Goal: Information Seeking & Learning: Learn about a topic

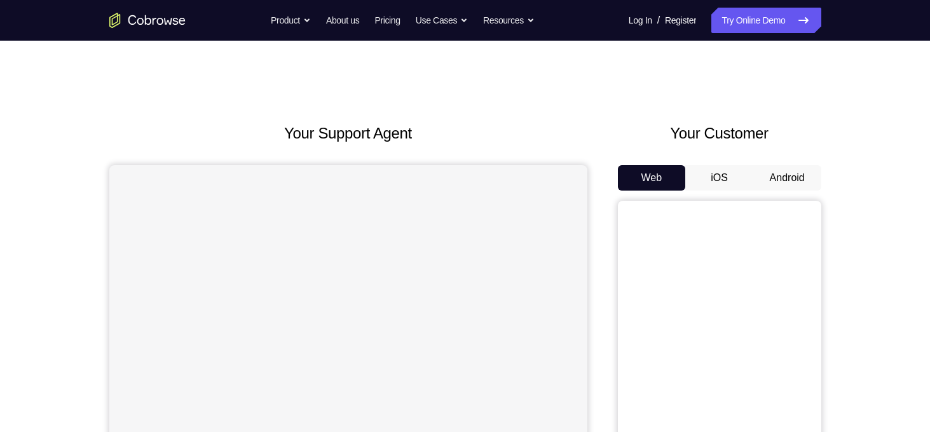
click at [784, 187] on button "Android" at bounding box center [787, 177] width 68 height 25
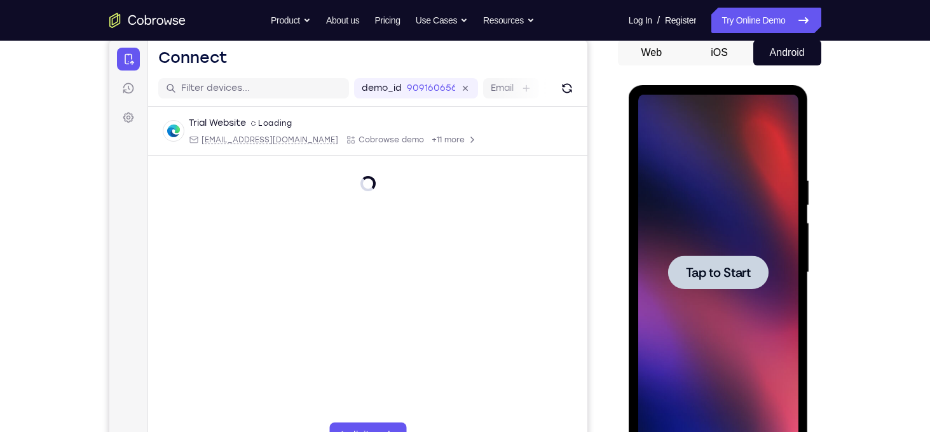
click at [702, 290] on div at bounding box center [718, 273] width 160 height 356
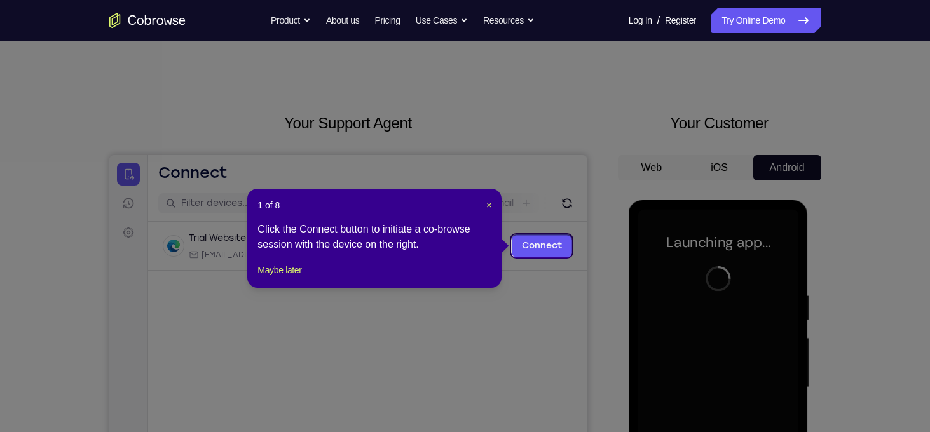
scroll to position [9, 0]
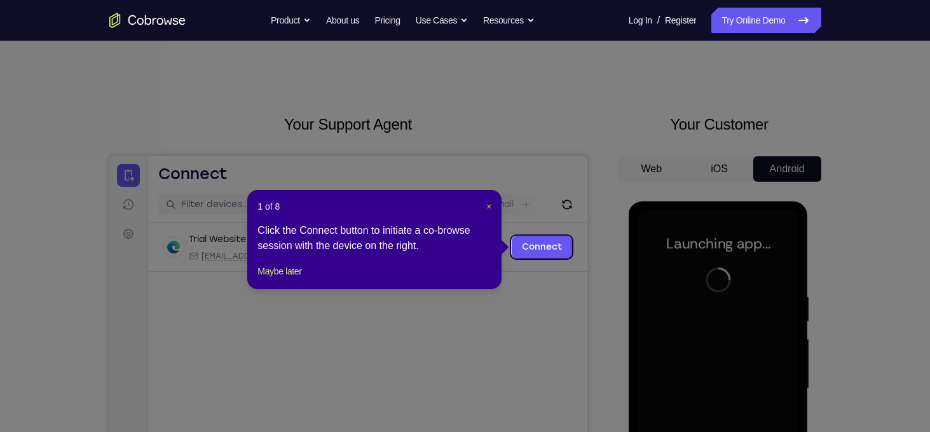
click at [487, 205] on span "×" at bounding box center [488, 206] width 5 height 10
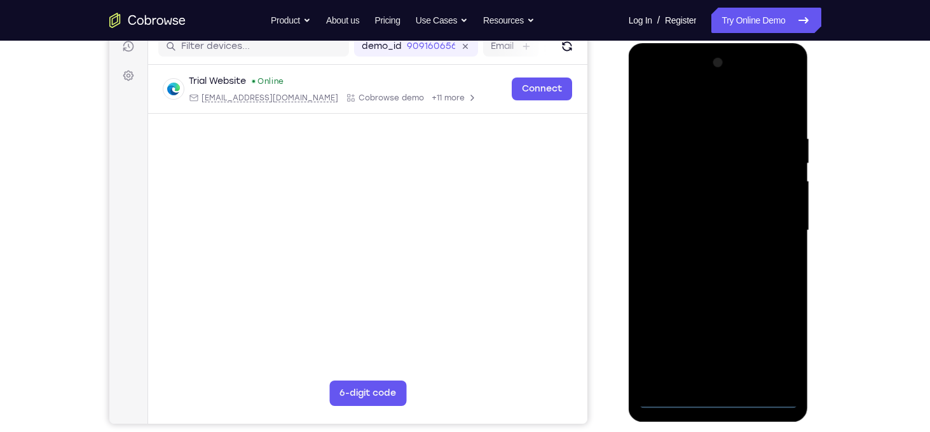
scroll to position [248, 0]
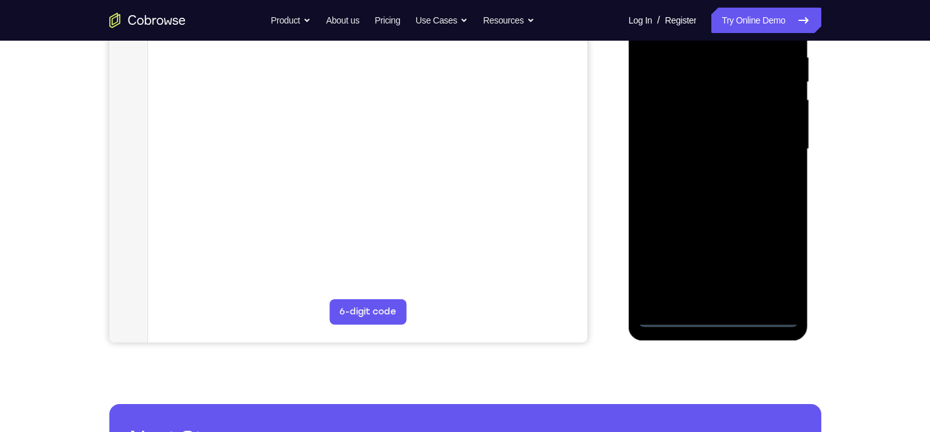
click at [716, 318] on div at bounding box center [718, 149] width 160 height 356
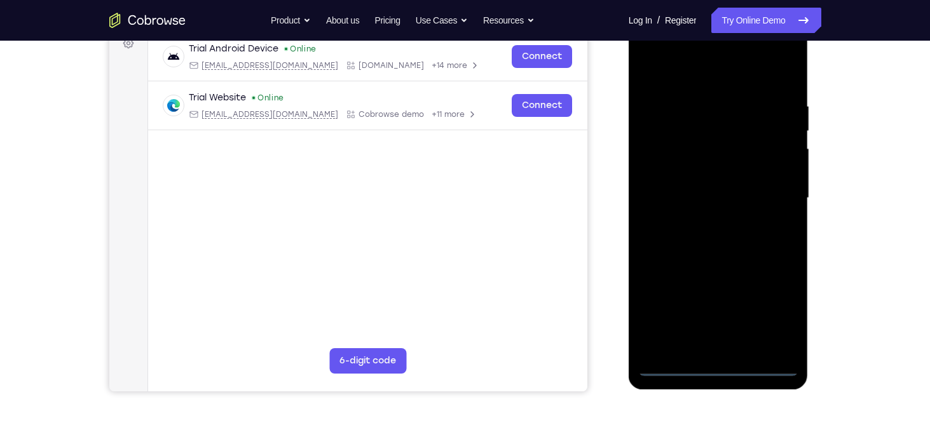
scroll to position [199, 0]
click at [771, 311] on div at bounding box center [718, 199] width 160 height 356
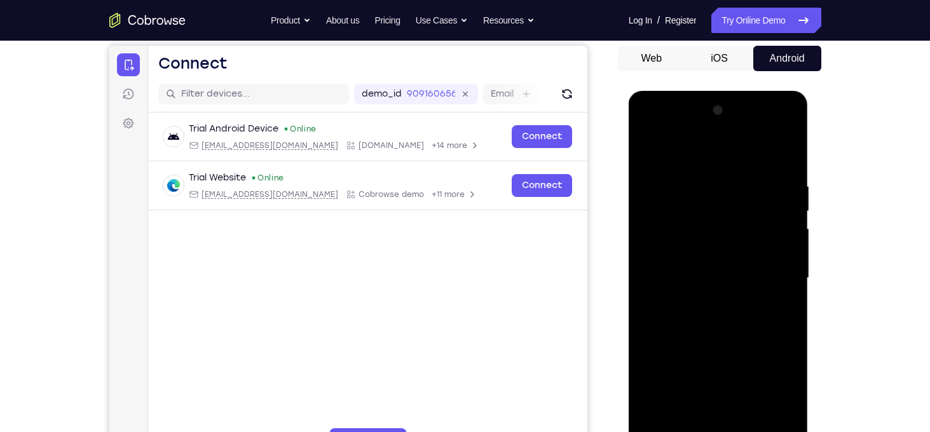
scroll to position [112, 0]
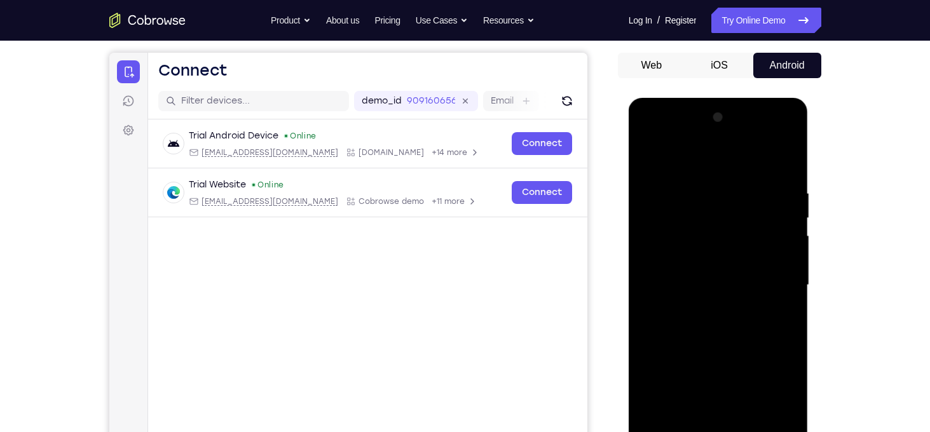
click at [719, 167] on div at bounding box center [718, 285] width 160 height 356
click at [771, 273] on div at bounding box center [718, 285] width 160 height 356
click at [705, 307] on div at bounding box center [718, 285] width 160 height 356
click at [711, 255] on div at bounding box center [718, 285] width 160 height 356
click at [703, 275] on div at bounding box center [718, 285] width 160 height 356
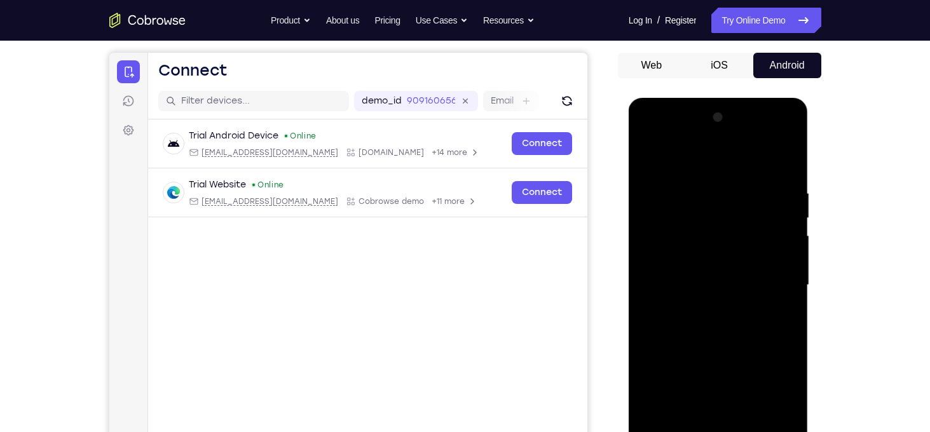
click at [781, 304] on div at bounding box center [718, 285] width 160 height 356
click at [731, 240] on div at bounding box center [718, 285] width 160 height 356
click at [774, 163] on div at bounding box center [718, 285] width 160 height 356
click at [651, 310] on div at bounding box center [718, 285] width 160 height 356
click at [787, 222] on div at bounding box center [718, 285] width 160 height 356
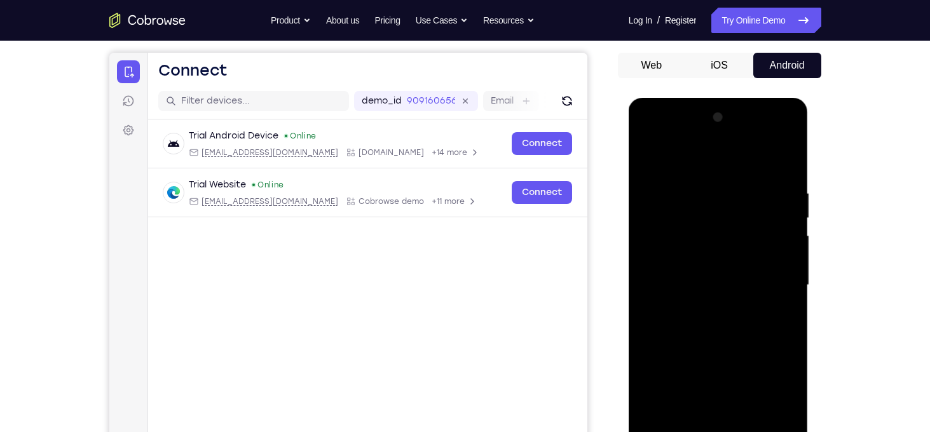
click at [786, 225] on div at bounding box center [718, 285] width 160 height 356
click at [786, 226] on div at bounding box center [718, 285] width 160 height 356
click at [696, 191] on div at bounding box center [718, 285] width 160 height 356
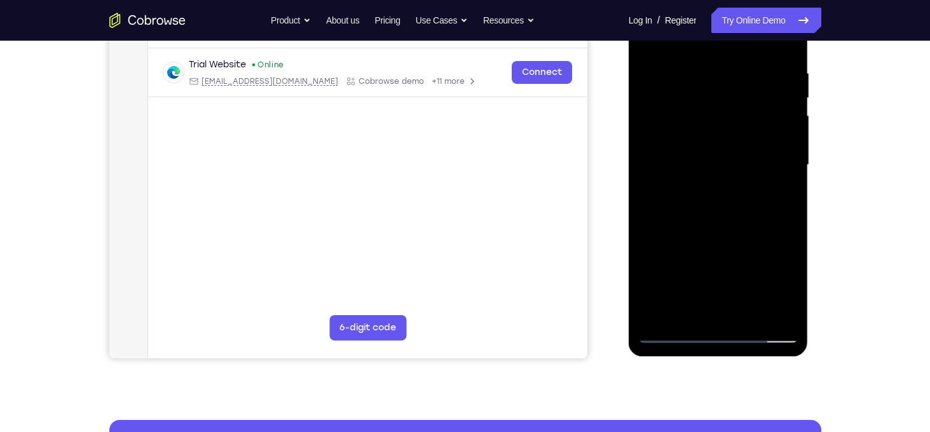
scroll to position [238, 0]
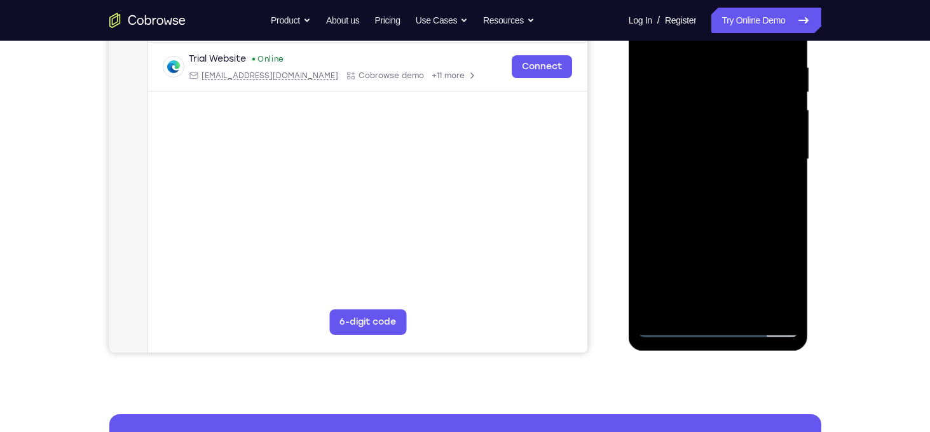
click at [770, 307] on div at bounding box center [718, 160] width 160 height 356
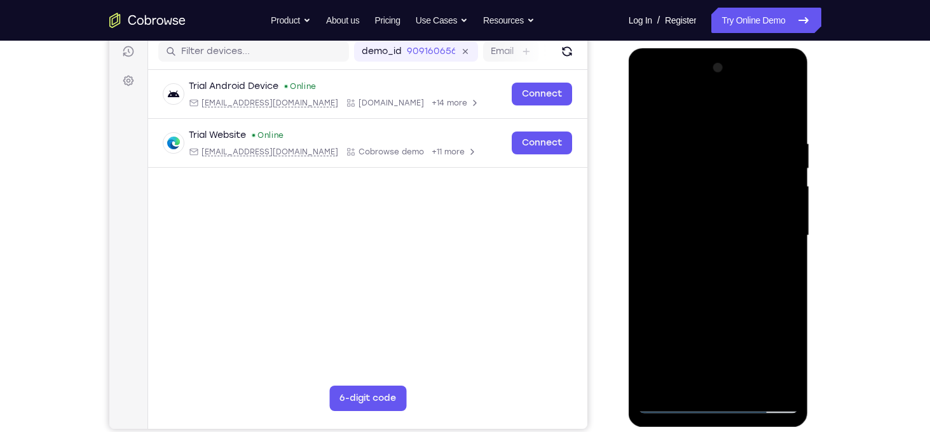
scroll to position [160, 0]
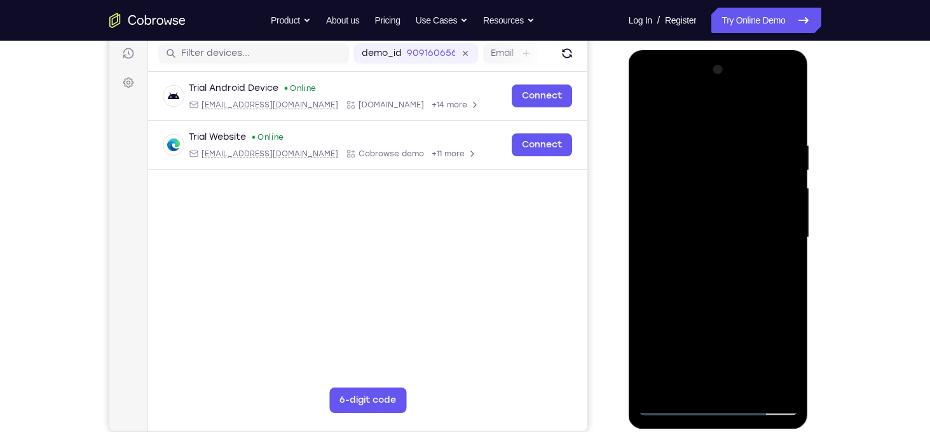
drag, startPoint x: 780, startPoint y: 221, endPoint x: 679, endPoint y: 228, distance: 101.3
click at [679, 228] on div at bounding box center [718, 238] width 160 height 356
drag, startPoint x: 776, startPoint y: 215, endPoint x: 663, endPoint y: 224, distance: 112.8
click at [663, 224] on div at bounding box center [718, 238] width 160 height 356
drag, startPoint x: 786, startPoint y: 230, endPoint x: 628, endPoint y: 233, distance: 157.6
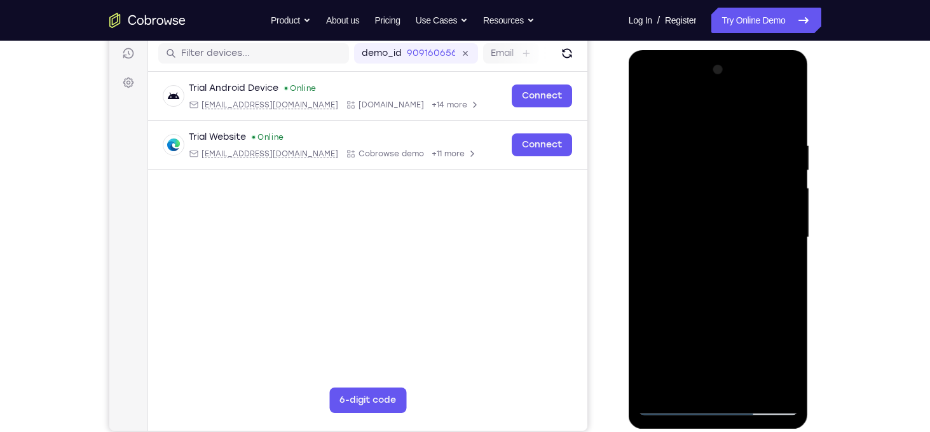
click at [628, 233] on div at bounding box center [718, 239] width 180 height 379
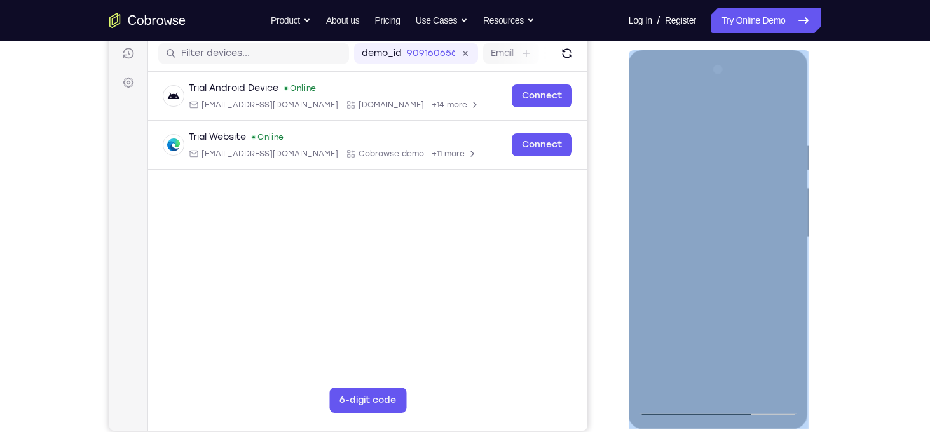
drag, startPoint x: 800, startPoint y: 229, endPoint x: 644, endPoint y: 251, distance: 157.8
click at [644, 251] on div at bounding box center [718, 239] width 180 height 379
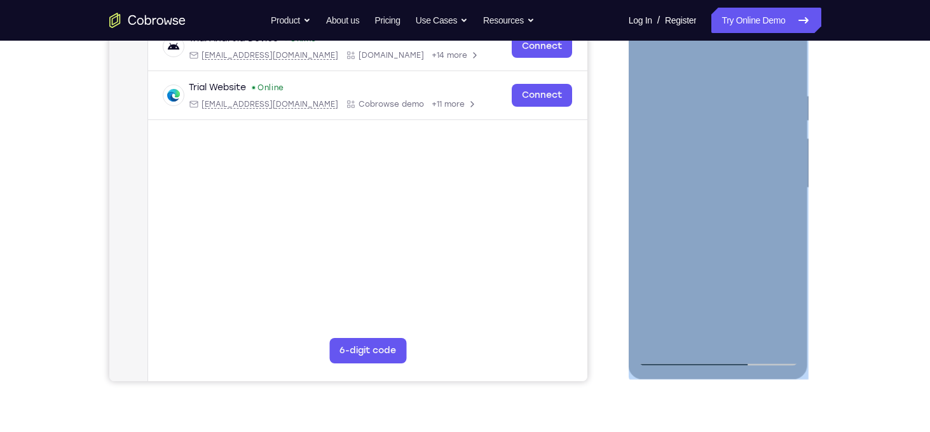
scroll to position [210, 0]
click at [674, 358] on div at bounding box center [718, 188] width 160 height 356
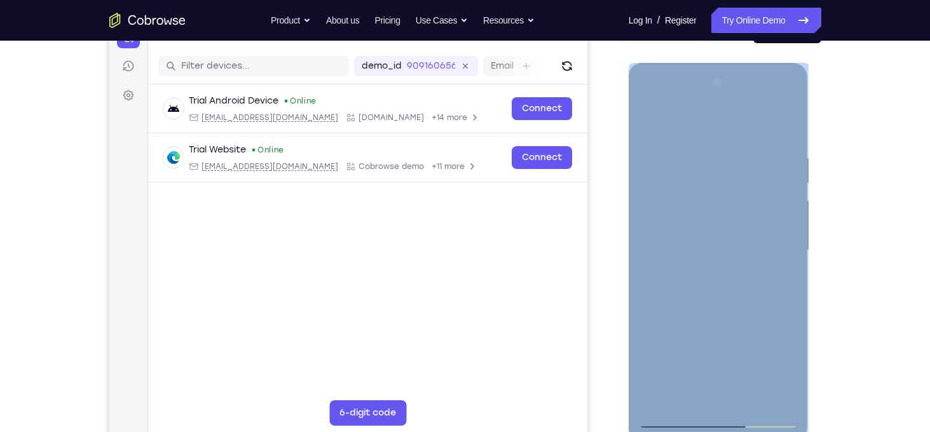
scroll to position [148, 0]
click at [791, 115] on div at bounding box center [718, 250] width 160 height 356
click at [787, 120] on div at bounding box center [718, 250] width 160 height 356
click at [709, 225] on div at bounding box center [718, 250] width 160 height 356
click at [656, 226] on div at bounding box center [718, 250] width 160 height 356
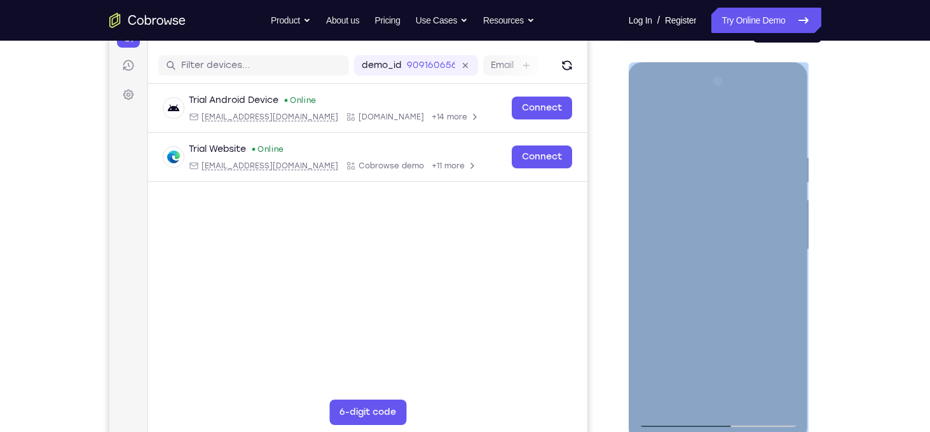
click at [655, 236] on div at bounding box center [718, 250] width 160 height 356
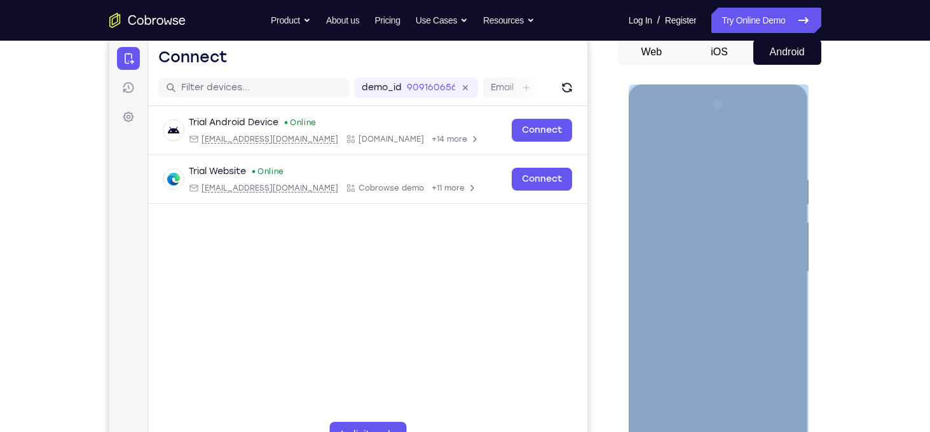
scroll to position [125, 0]
click at [787, 110] on div at bounding box center [718, 273] width 160 height 356
click at [645, 142] on div at bounding box center [718, 273] width 160 height 356
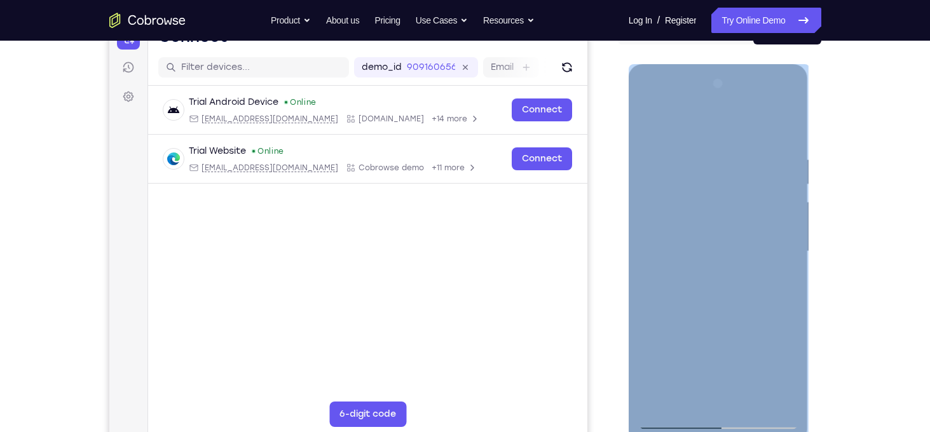
scroll to position [149, 0]
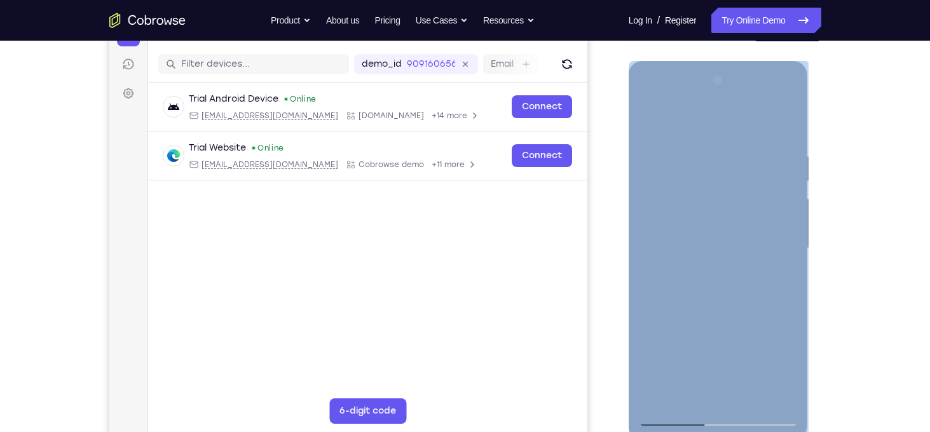
click at [785, 269] on div at bounding box center [718, 249] width 160 height 356
click at [795, 273] on div at bounding box center [718, 249] width 160 height 356
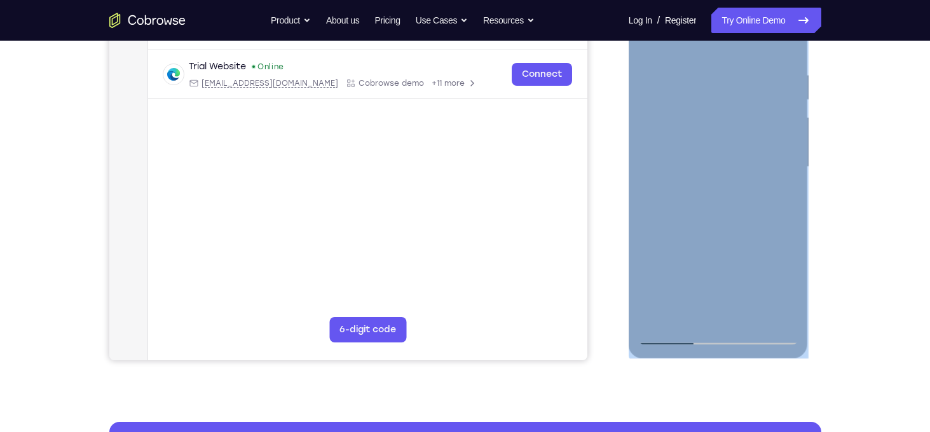
scroll to position [231, 0]
click at [655, 312] on div at bounding box center [718, 167] width 160 height 356
click at [752, 316] on div at bounding box center [718, 167] width 160 height 356
click at [747, 315] on div at bounding box center [718, 167] width 160 height 356
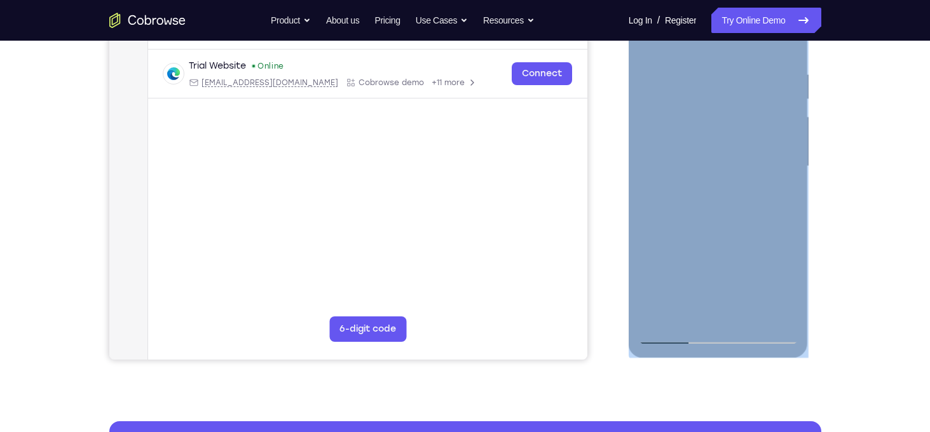
click at [747, 312] on div at bounding box center [718, 167] width 160 height 356
click at [747, 313] on div at bounding box center [718, 167] width 160 height 356
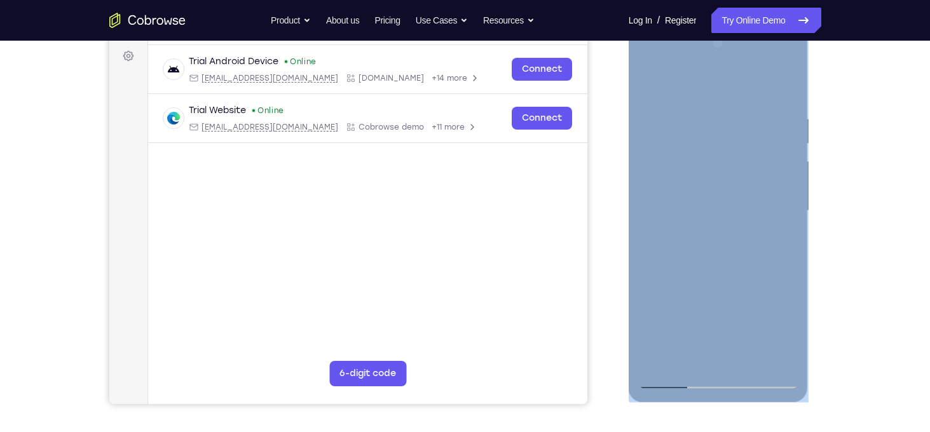
scroll to position [187, 0]
click at [749, 358] on div at bounding box center [718, 210] width 160 height 356
click at [726, 280] on div at bounding box center [718, 210] width 160 height 356
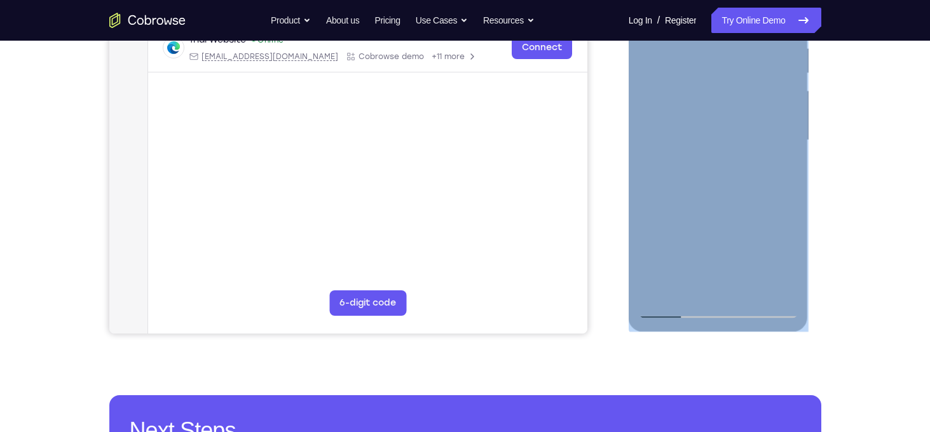
scroll to position [263, 0]
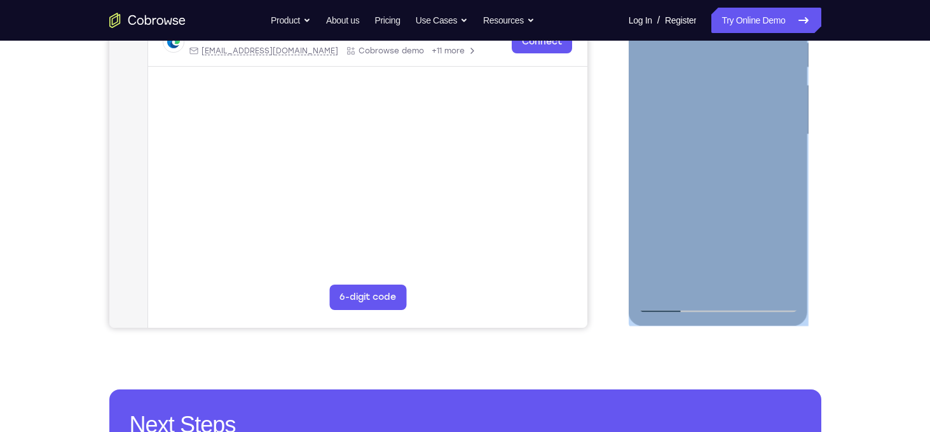
click at [674, 302] on div at bounding box center [718, 135] width 160 height 356
click at [749, 283] on div at bounding box center [718, 135] width 160 height 356
click at [681, 304] on div at bounding box center [718, 135] width 160 height 356
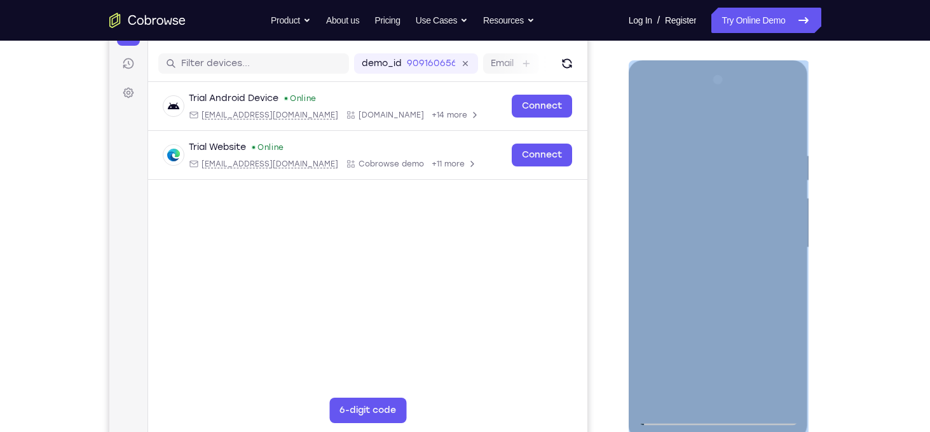
scroll to position [50, 0]
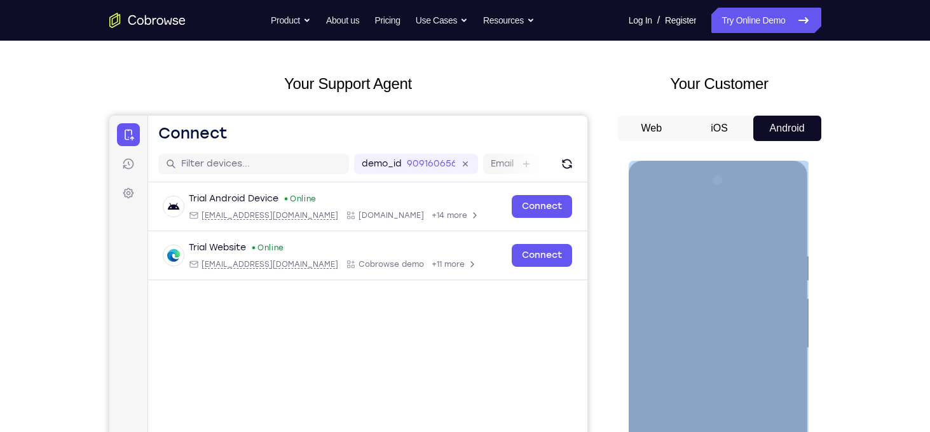
click at [647, 205] on div at bounding box center [718, 348] width 160 height 356
click at [670, 310] on div at bounding box center [718, 348] width 160 height 356
click at [696, 251] on div at bounding box center [718, 348] width 160 height 356
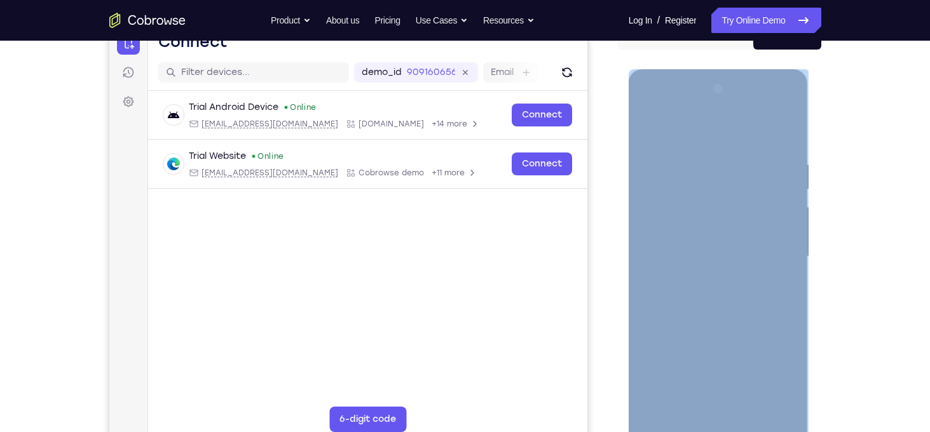
scroll to position [188, 0]
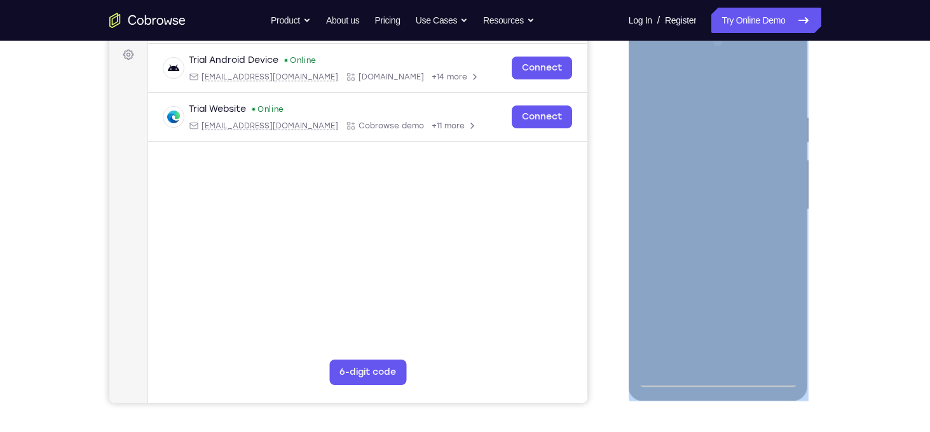
click at [768, 352] on div at bounding box center [718, 210] width 160 height 356
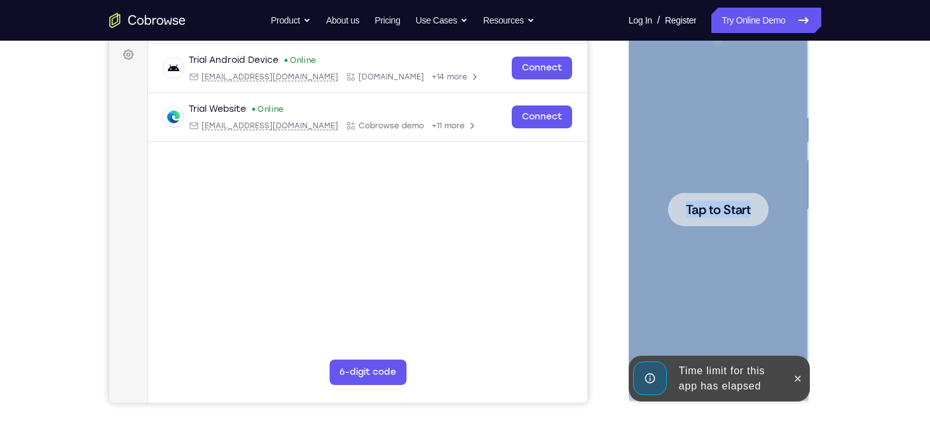
click at [784, 257] on div at bounding box center [718, 210] width 160 height 356
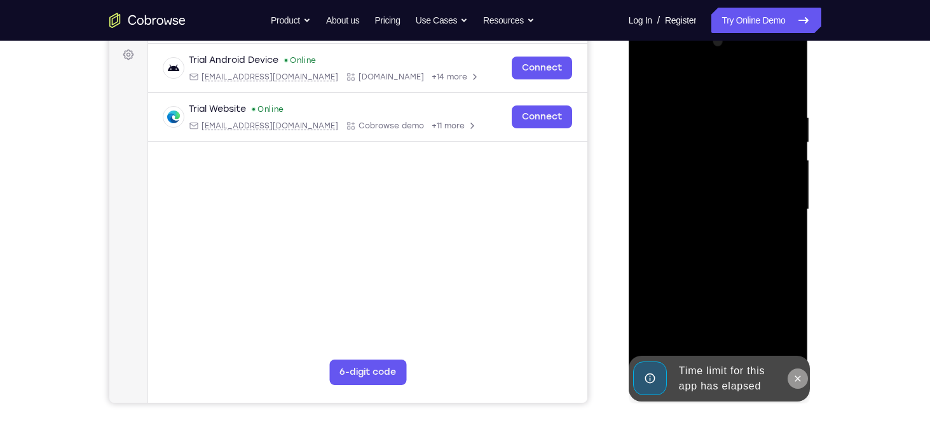
click at [798, 376] on icon at bounding box center [797, 379] width 10 height 10
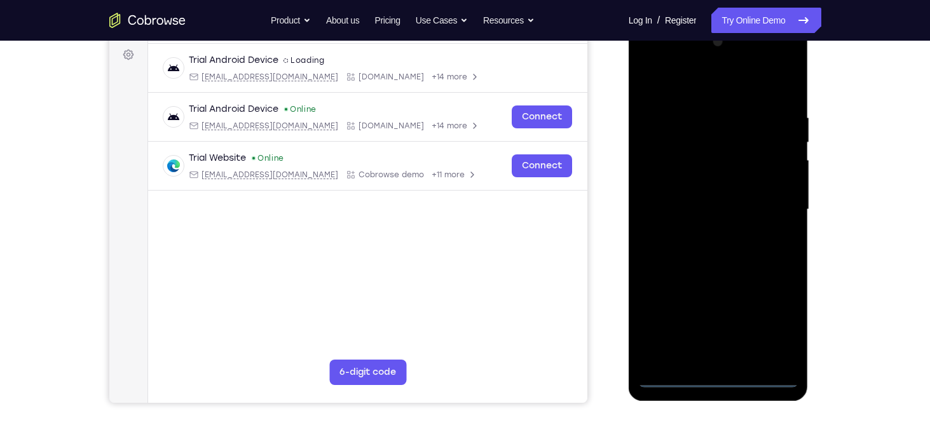
click at [724, 374] on div at bounding box center [718, 210] width 160 height 356
click at [719, 374] on div at bounding box center [718, 210] width 160 height 356
click at [770, 316] on div at bounding box center [718, 210] width 160 height 356
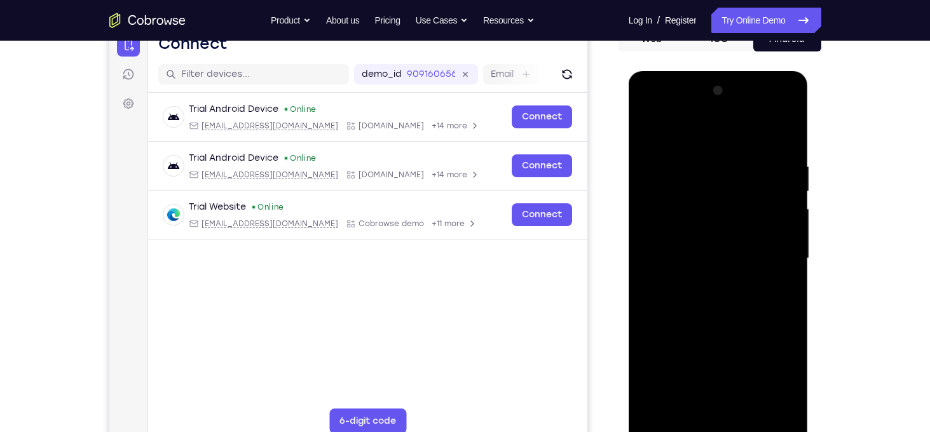
click at [679, 140] on div at bounding box center [718, 259] width 160 height 356
click at [661, 228] on div at bounding box center [718, 259] width 160 height 356
click at [689, 261] on div at bounding box center [718, 259] width 160 height 356
click at [689, 245] on div at bounding box center [718, 259] width 160 height 356
click at [700, 271] on div at bounding box center [718, 259] width 160 height 356
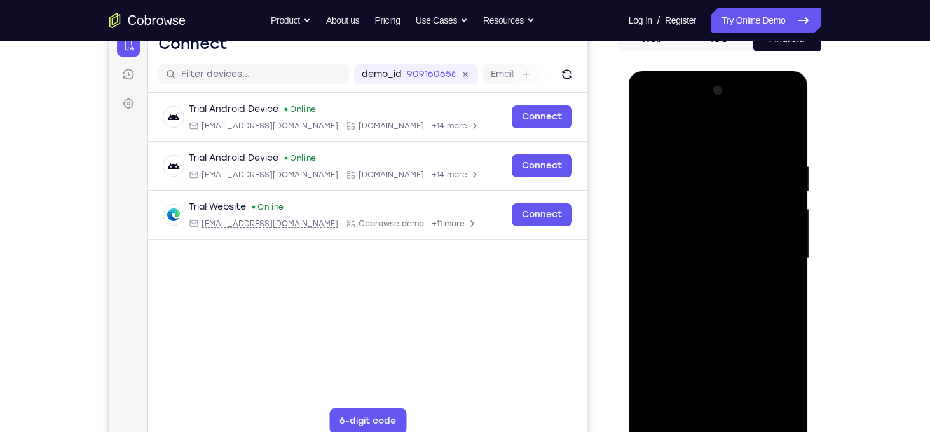
click at [771, 133] on div at bounding box center [718, 259] width 160 height 356
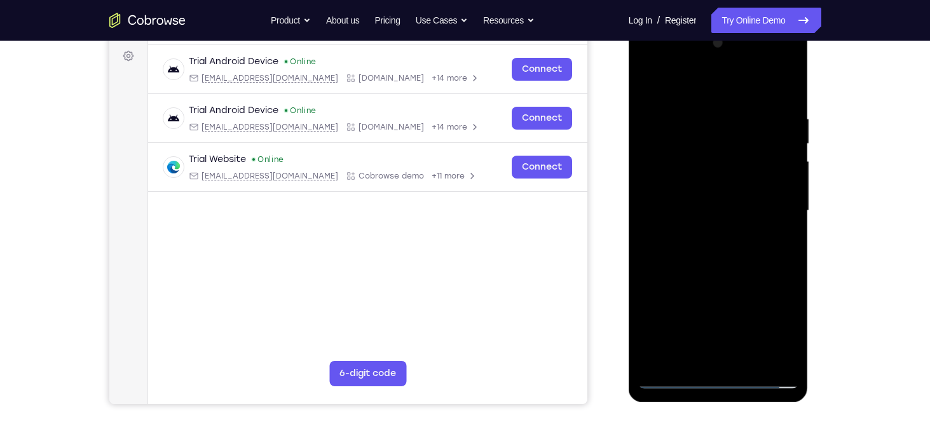
click at [737, 361] on div at bounding box center [718, 211] width 160 height 356
click at [678, 102] on div at bounding box center [718, 211] width 160 height 356
click at [730, 158] on div at bounding box center [718, 211] width 160 height 356
click at [786, 86] on div at bounding box center [718, 211] width 160 height 356
click at [675, 381] on div at bounding box center [718, 211] width 160 height 356
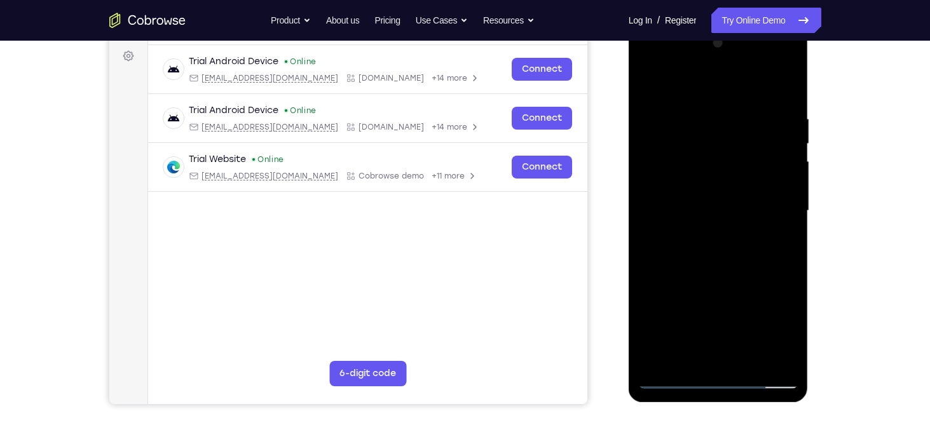
scroll to position [187, 0]
click at [672, 379] on div at bounding box center [718, 210] width 160 height 356
click at [665, 147] on div at bounding box center [718, 210] width 160 height 356
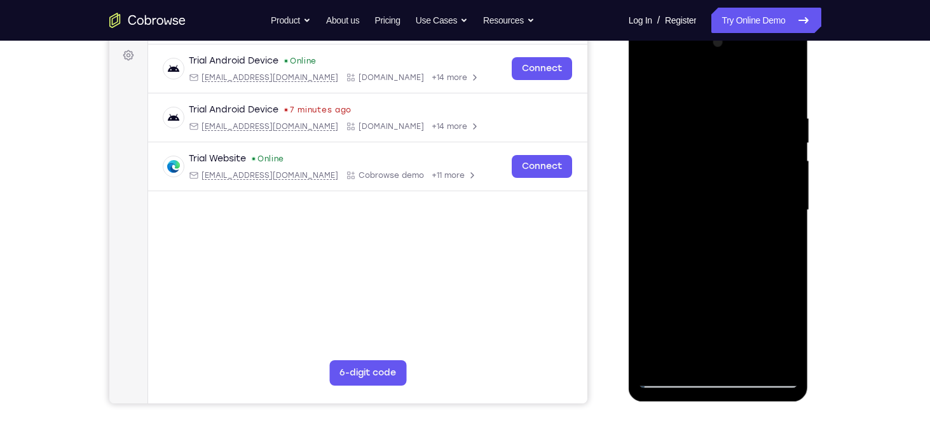
click at [679, 378] on div at bounding box center [718, 210] width 160 height 356
click at [695, 346] on div at bounding box center [718, 210] width 160 height 356
click at [716, 193] on div at bounding box center [718, 210] width 160 height 356
click at [644, 93] on div at bounding box center [718, 210] width 160 height 356
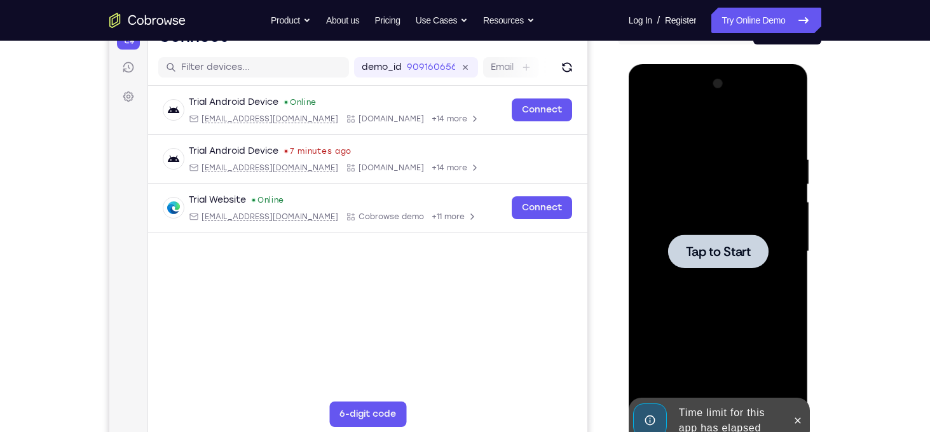
scroll to position [133, 0]
